Goal: Consume media (video, audio)

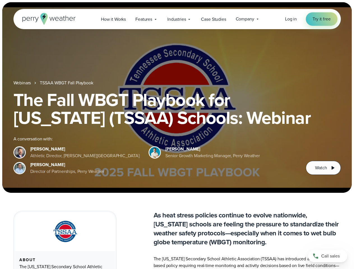
click at [177, 134] on div "The Fall WBGT Playbook for [US_STATE] (TSSAA) Schools: Webinar A conversation w…" at bounding box center [176, 133] width 327 height 84
click at [177, 19] on span "Industries" at bounding box center [176, 19] width 18 height 7
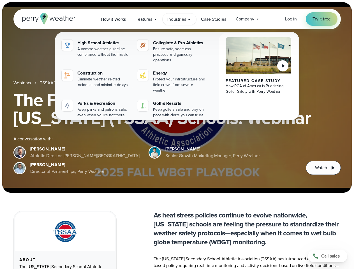
click at [177, 97] on h1 "The Fall WBGT Playbook for [US_STATE] (TSSAA) Schools: Webinar" at bounding box center [176, 109] width 327 height 36
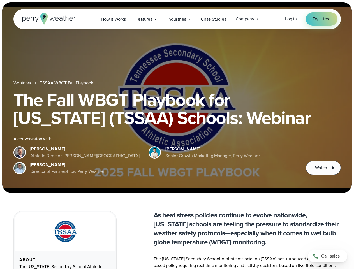
click at [67, 83] on link "TSSAA WBGT Fall Playbook" at bounding box center [66, 83] width 53 height 7
click at [323, 168] on span "Watch" at bounding box center [321, 167] width 12 height 7
